Goal: Information Seeking & Learning: Learn about a topic

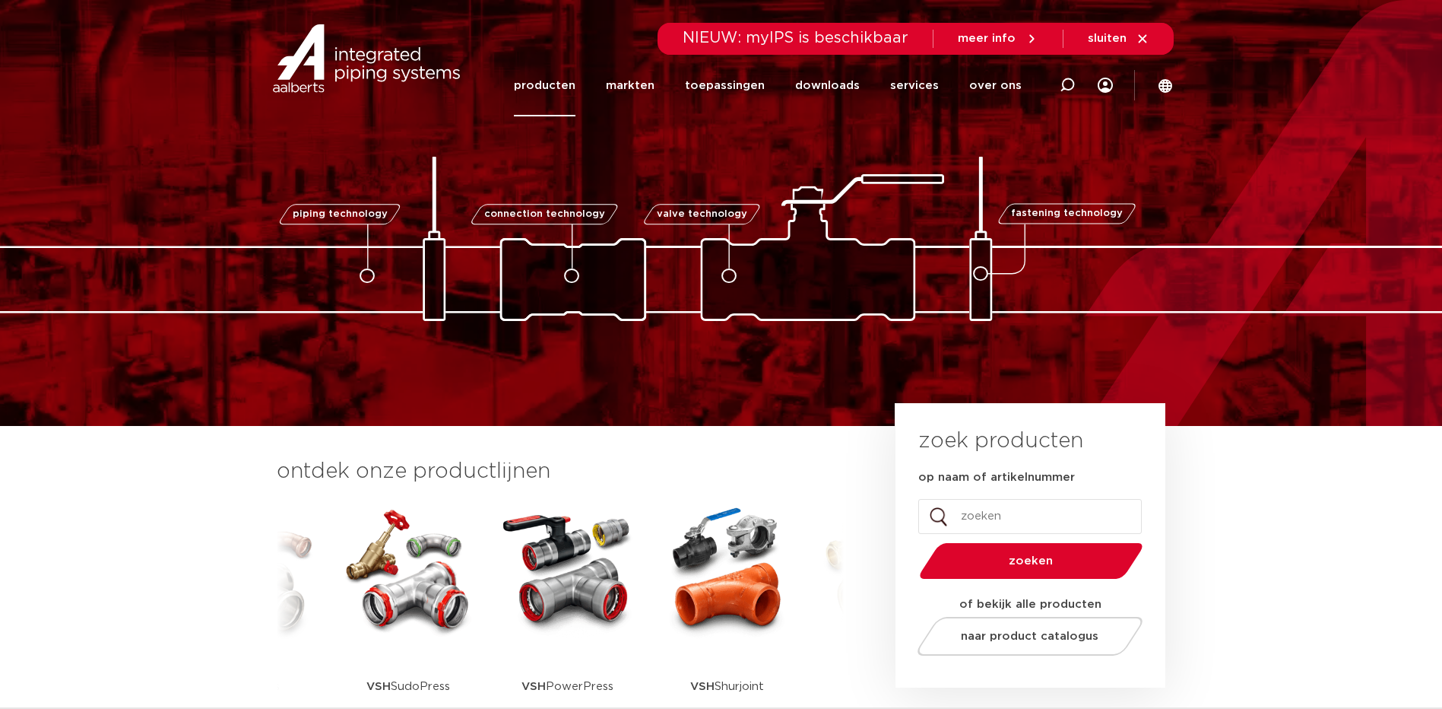
click at [558, 78] on link "producten" at bounding box center [545, 86] width 62 height 62
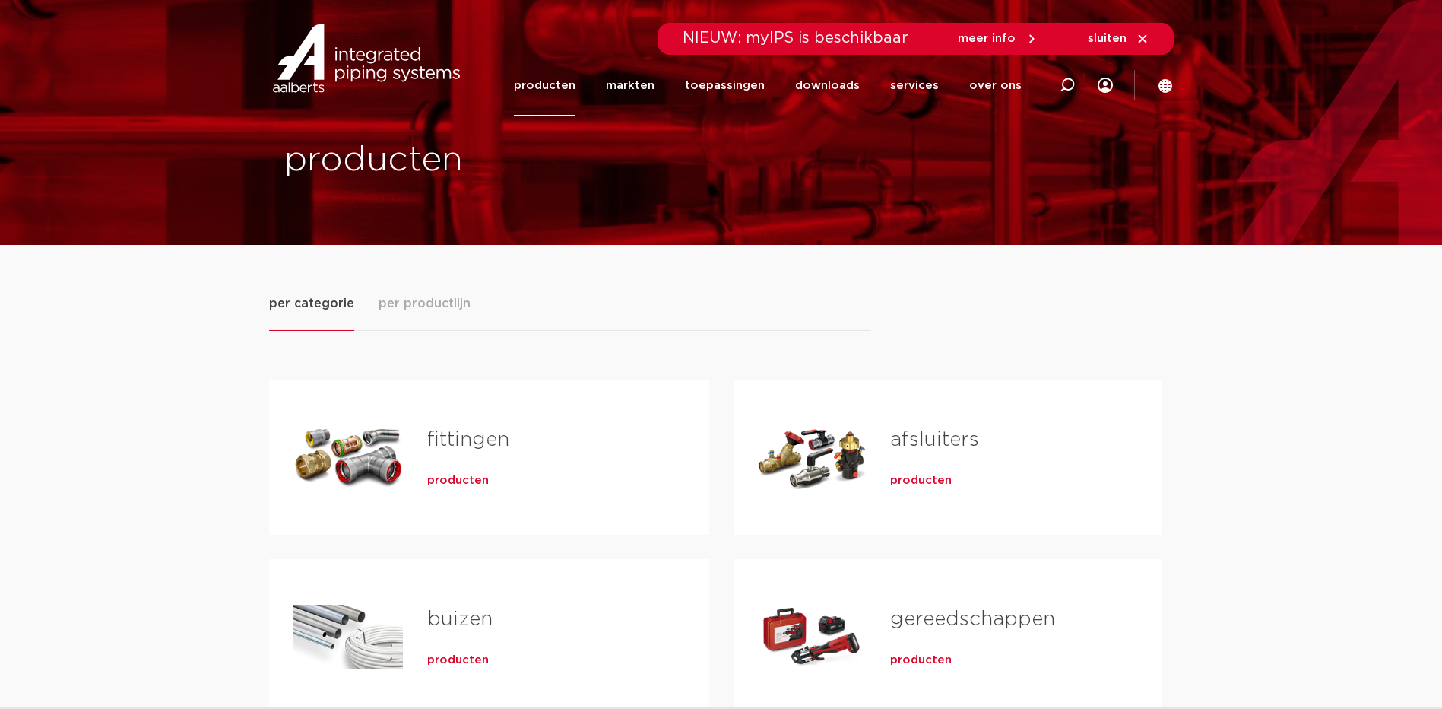
click at [361, 452] on div "Tabs. Open items met enter of spatie, sluit af met escape en navigeer met de pi…" at bounding box center [348, 457] width 109 height 106
click at [455, 439] on link "fittingen" at bounding box center [468, 440] width 82 height 20
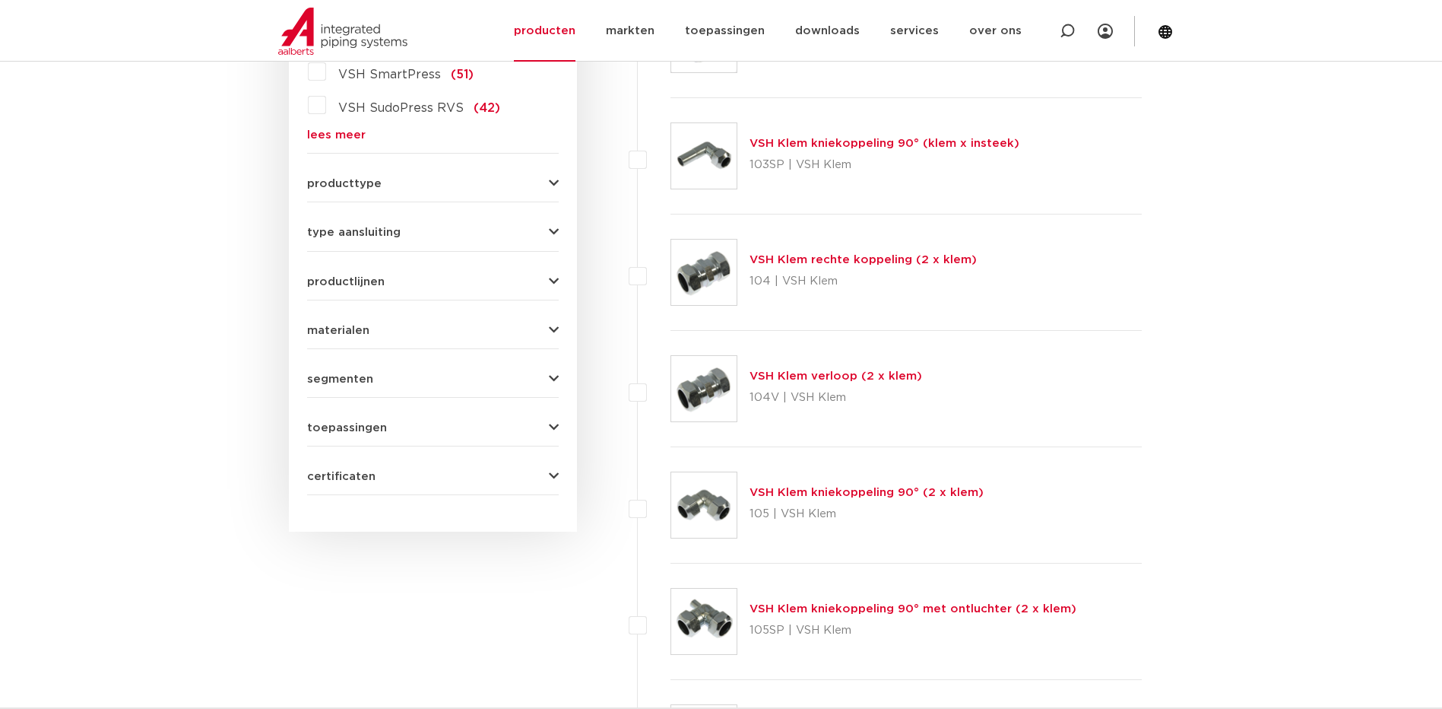
scroll to position [73, 0]
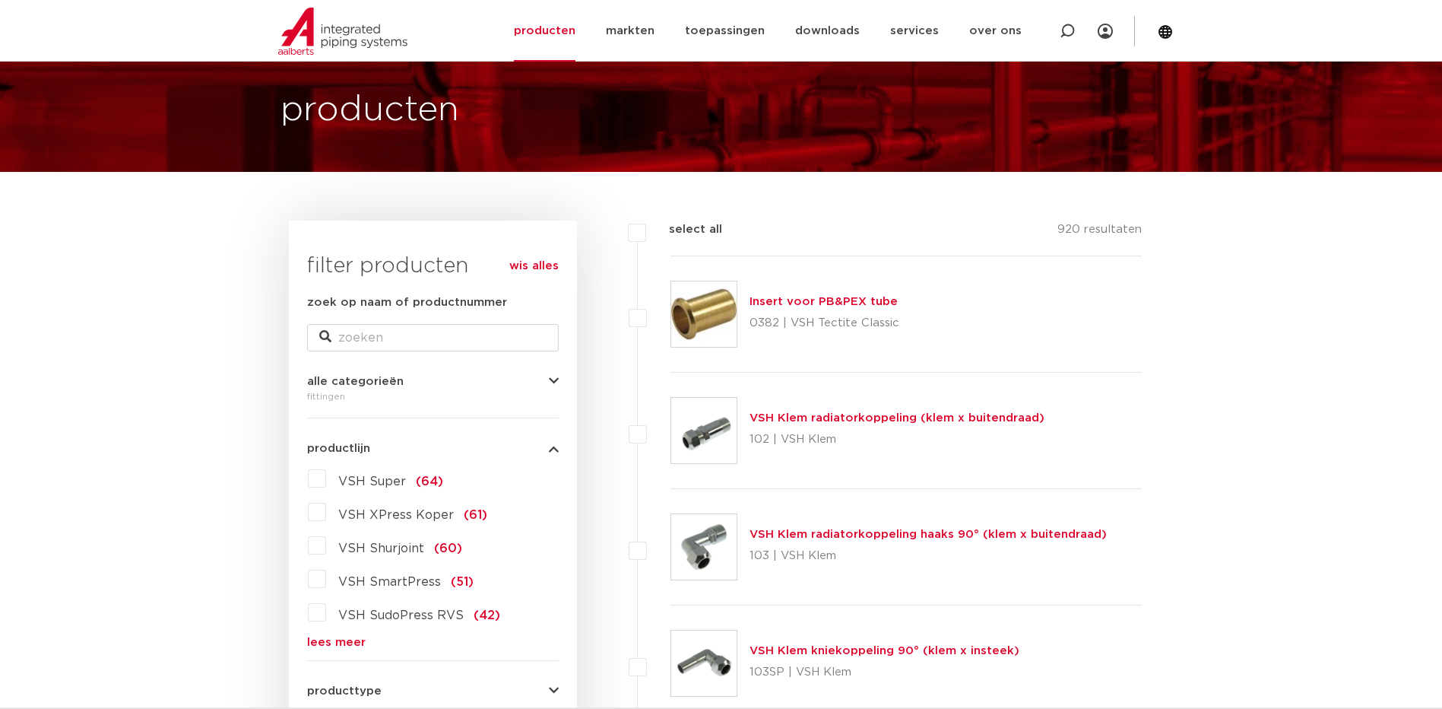
click at [319, 637] on link "lees meer" at bounding box center [433, 641] width 252 height 11
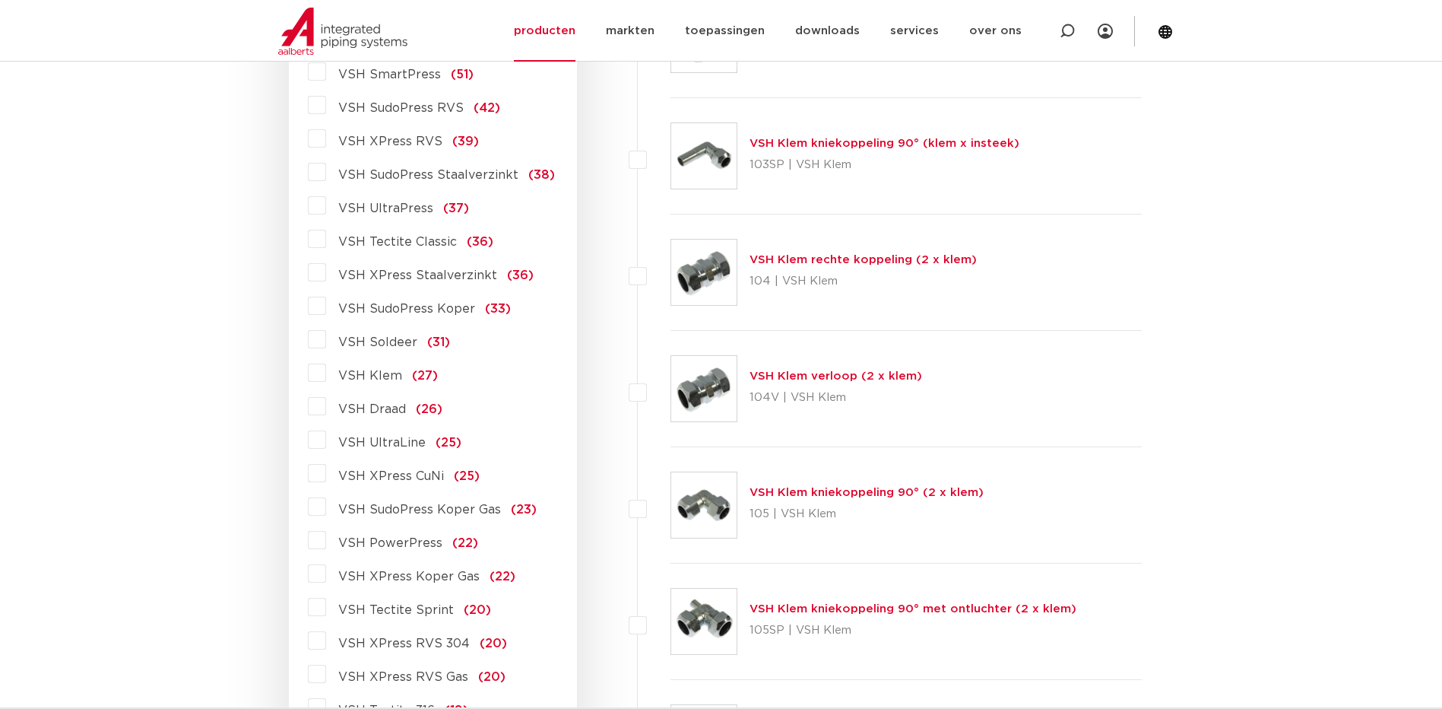
click at [420, 274] on span "VSH XPress Staalverzinkt" at bounding box center [417, 275] width 159 height 12
click at [0, 0] on input "VSH XPress Staalverzinkt (36)" at bounding box center [0, 0] width 0 height 0
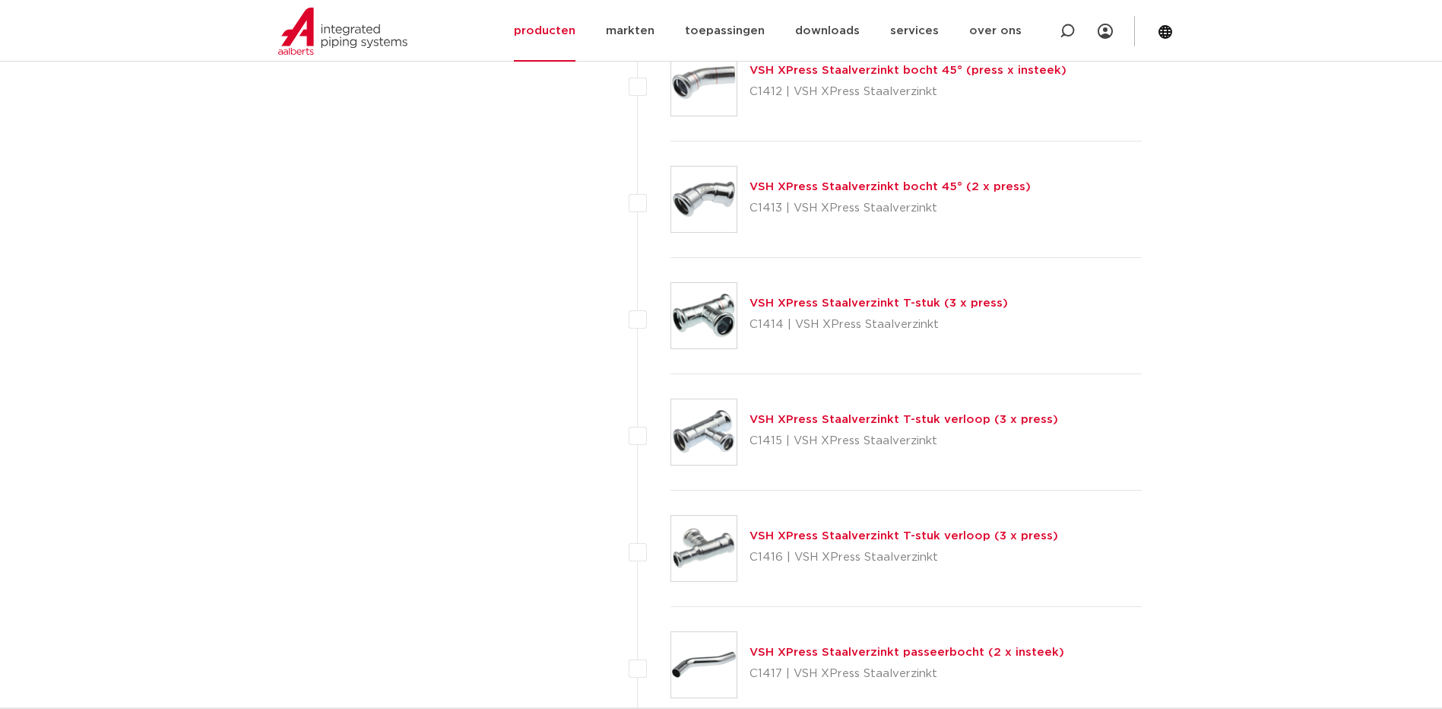
scroll to position [1388, 0]
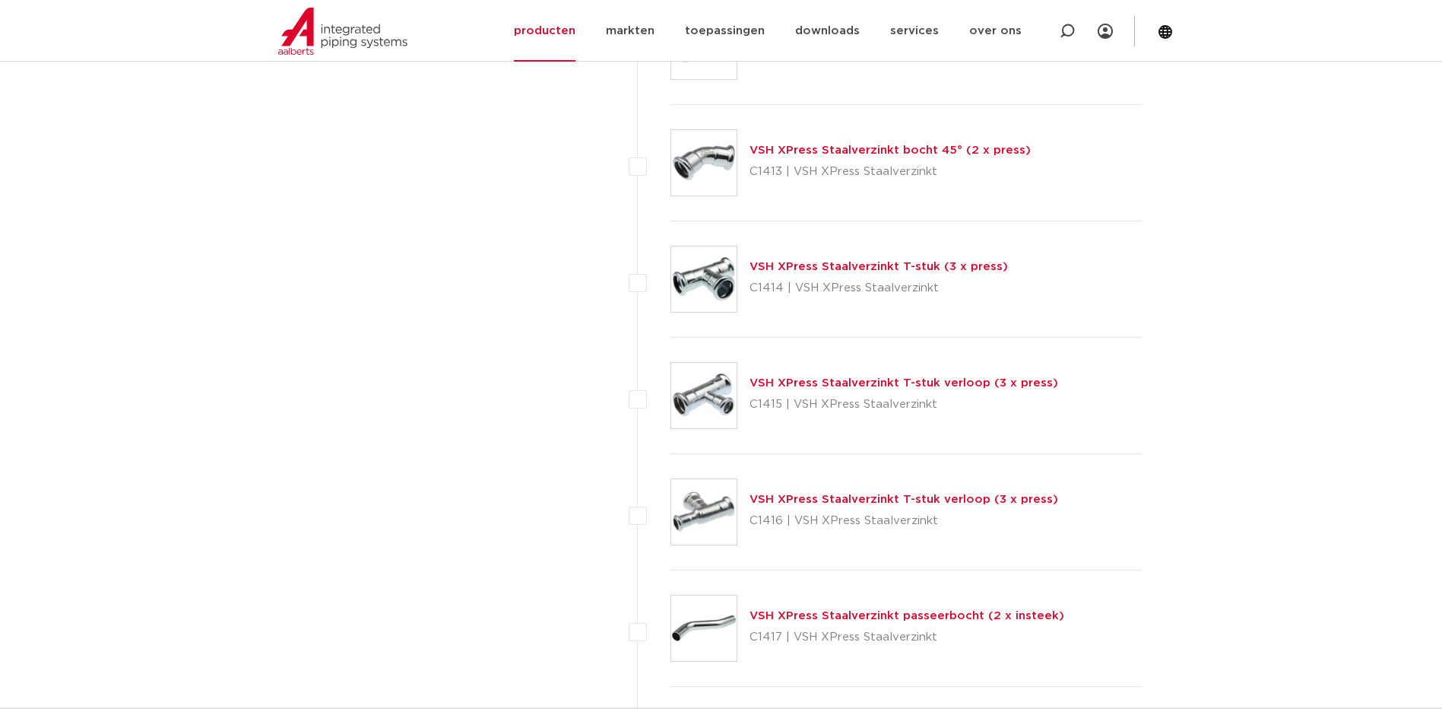
click at [924, 382] on link "VSH XPress Staalverzinkt T-stuk verloop (3 x press)" at bounding box center [904, 382] width 309 height 11
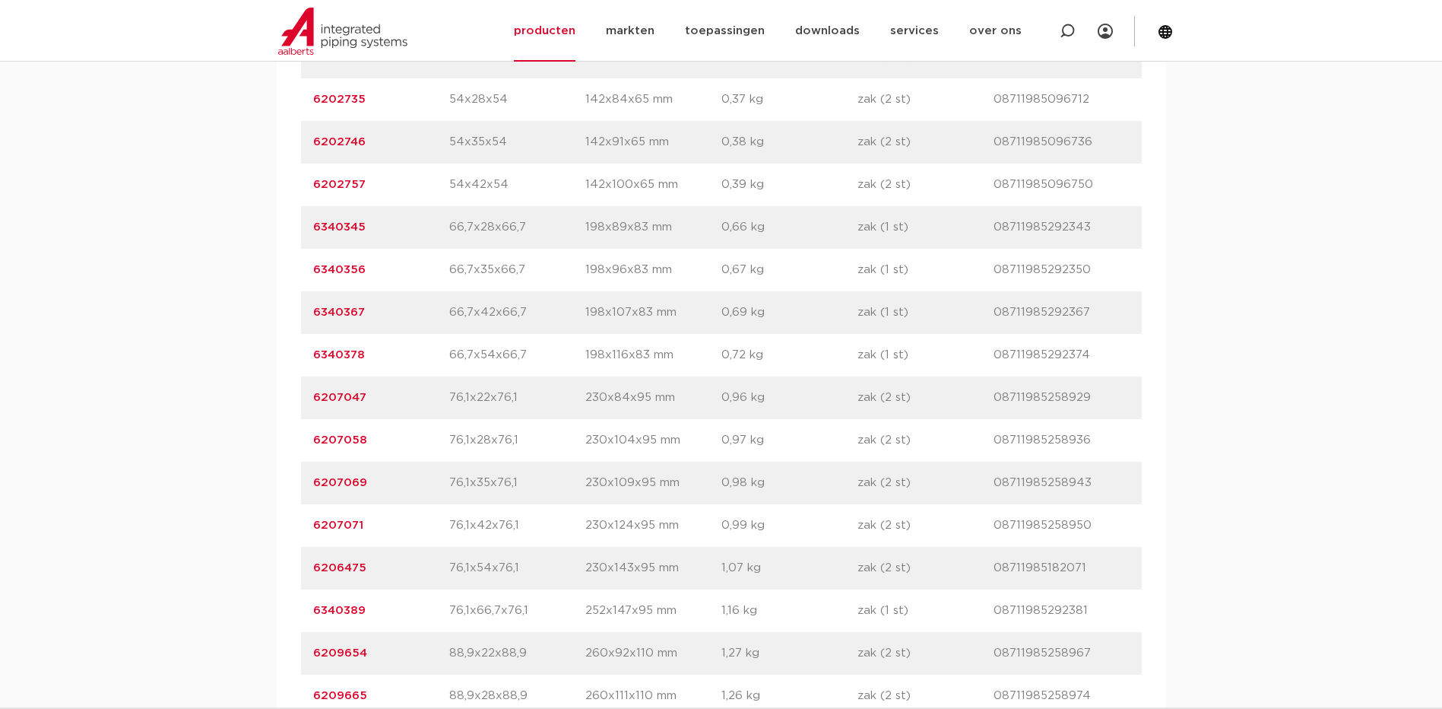
scroll to position [1521, 0]
